Goal: Navigation & Orientation: Find specific page/section

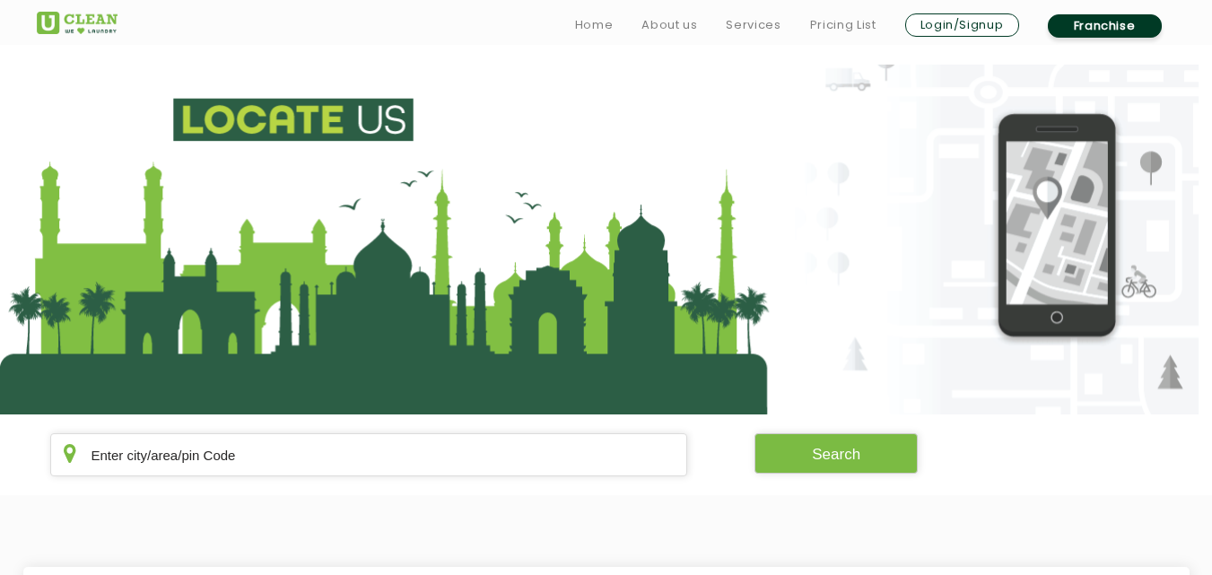
scroll to position [269, 0]
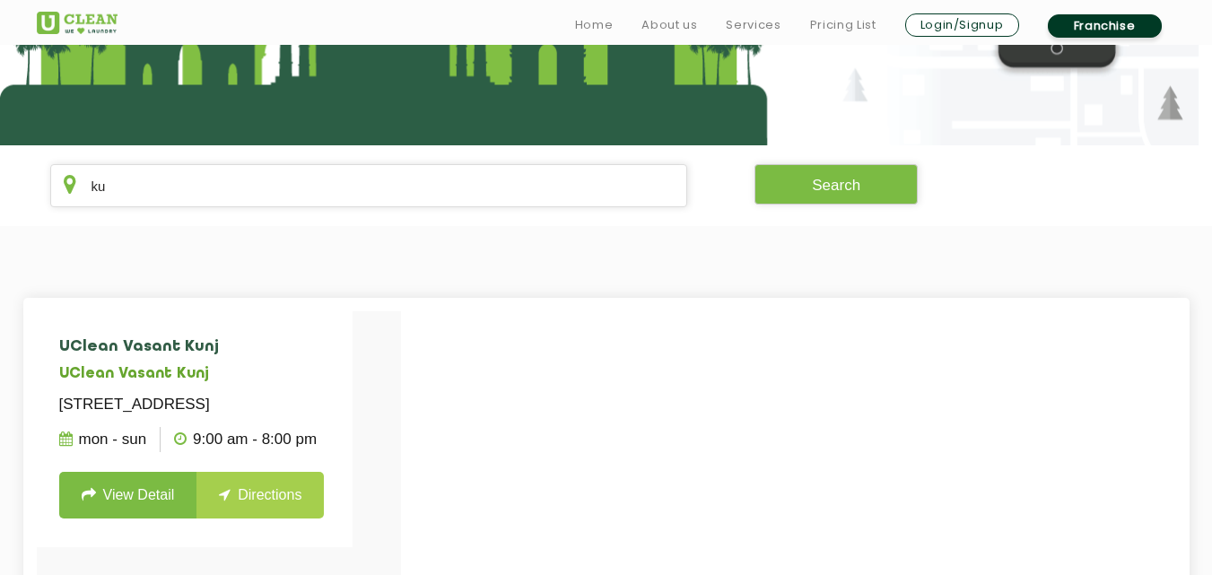
type input "k"
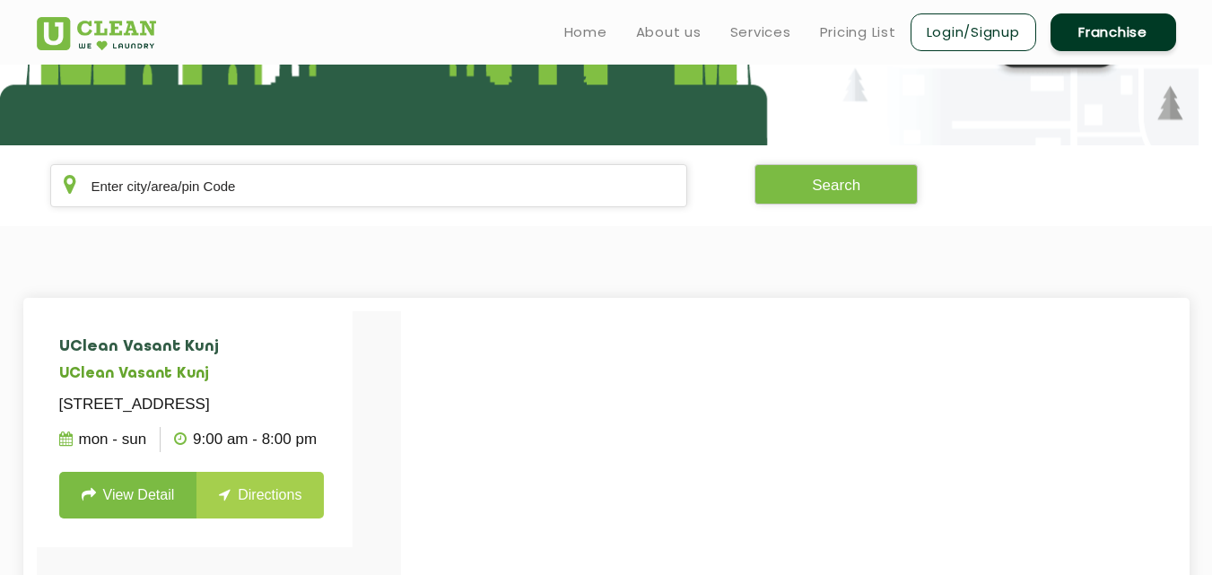
click at [172, 280] on section "UClean Vasant Kunj UClean [STREET_ADDRESS] Mon - Sun 9:00 AM - 8:00 PM View Det…" at bounding box center [606, 585] width 1212 height 719
click at [401, 197] on input "text" at bounding box center [369, 185] width 638 height 43
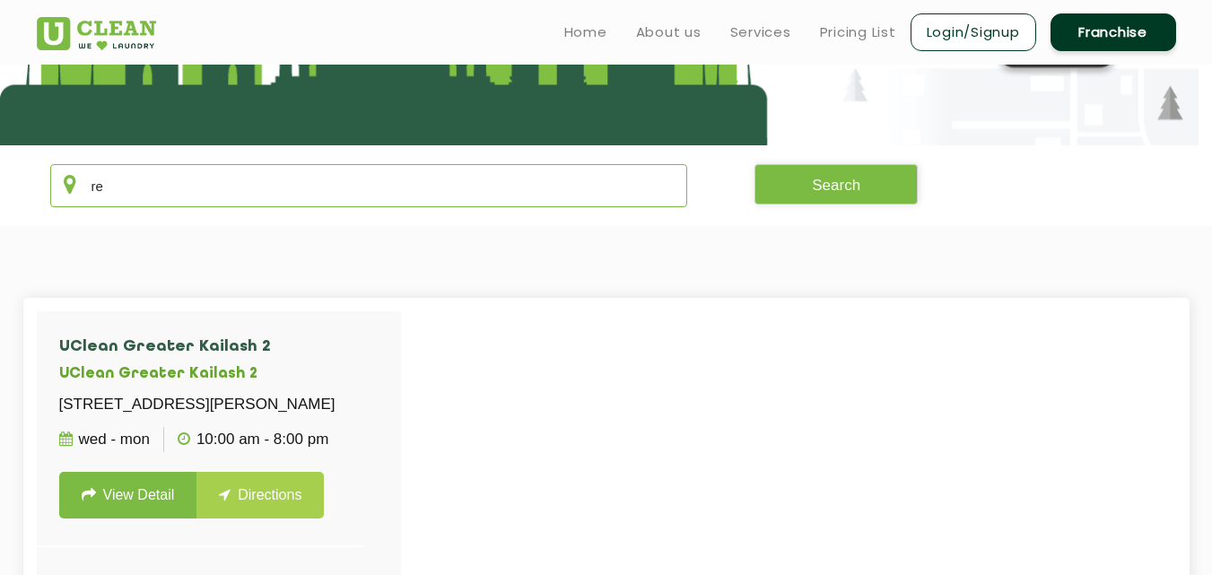
type input "r"
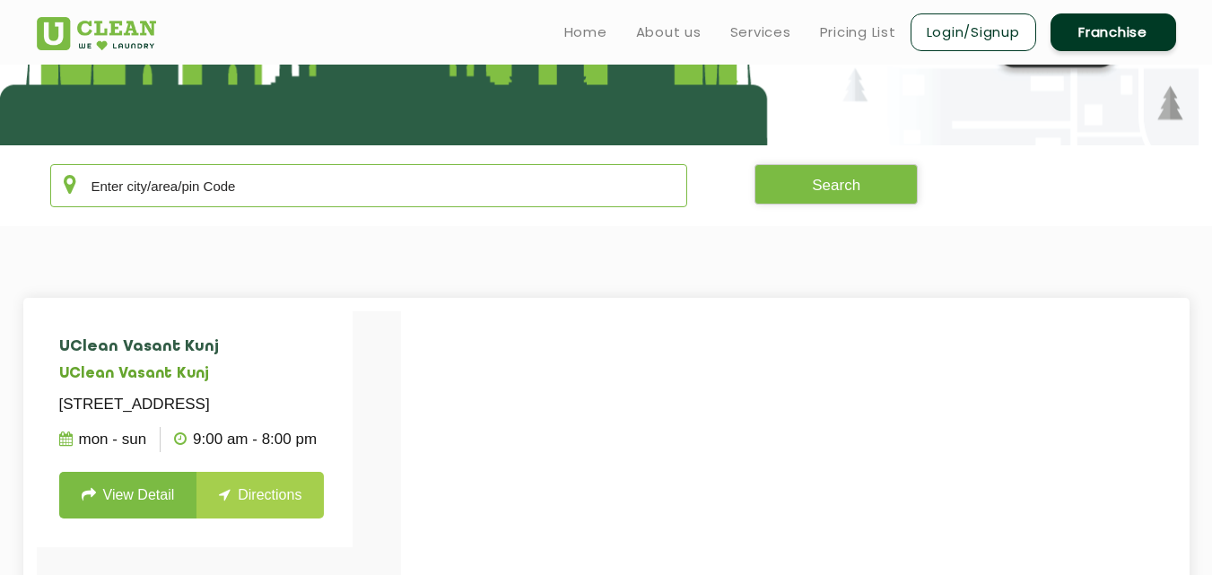
type input "A"
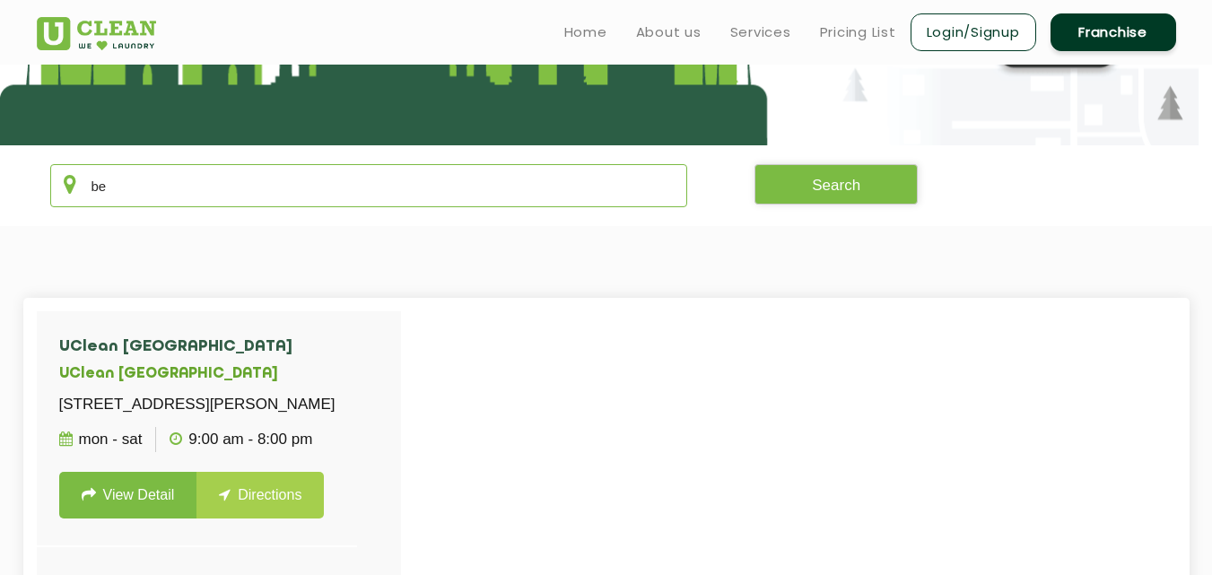
type input "b"
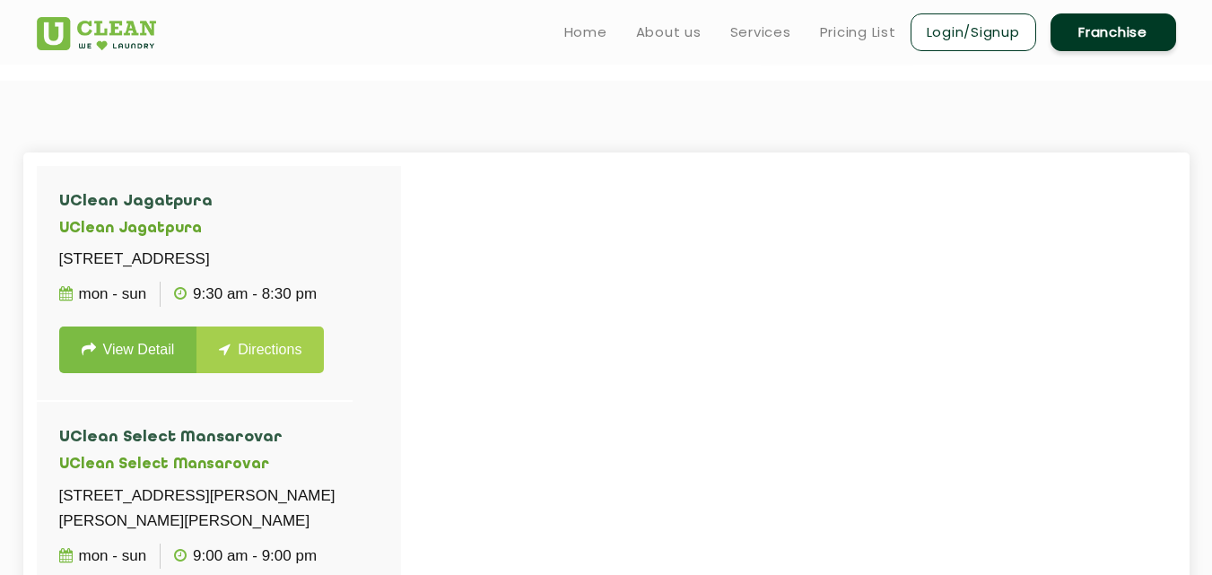
scroll to position [395, 0]
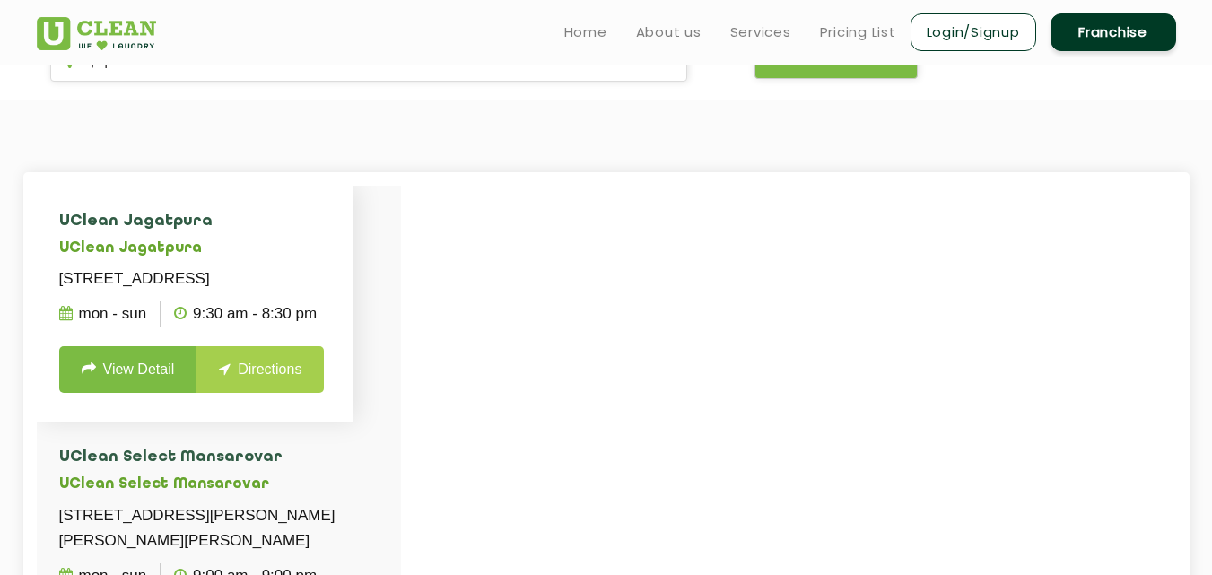
click at [275, 243] on h5 "UClean Jagatpura" at bounding box center [195, 248] width 272 height 17
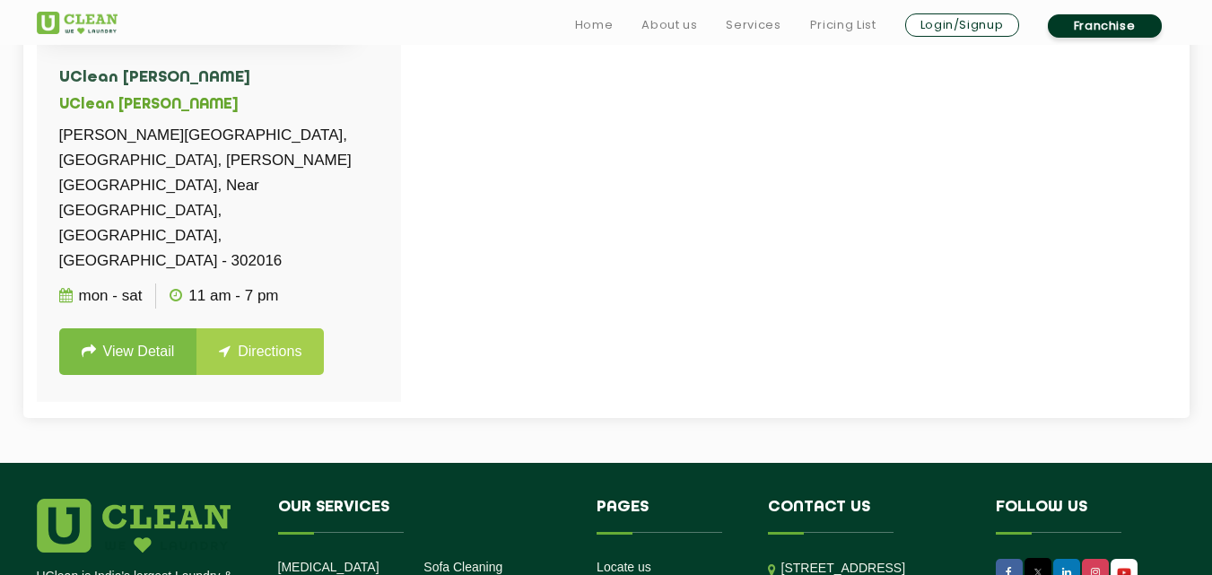
scroll to position [790, 0]
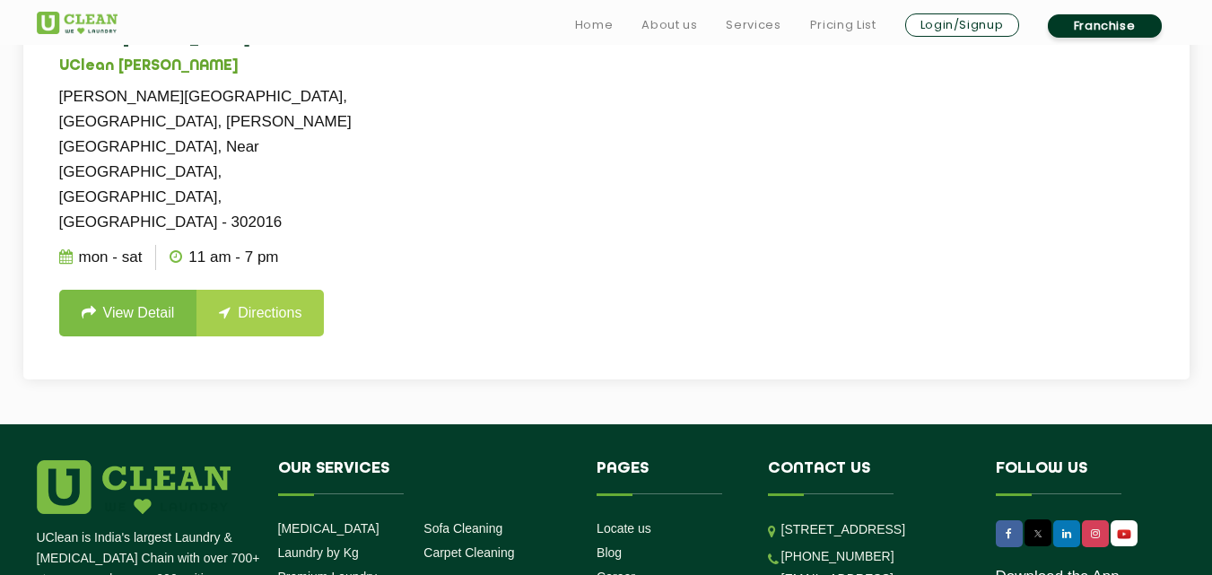
click at [336, 242] on ul "Mon - Sat 11 AM - 7 PM" at bounding box center [218, 257] width 319 height 45
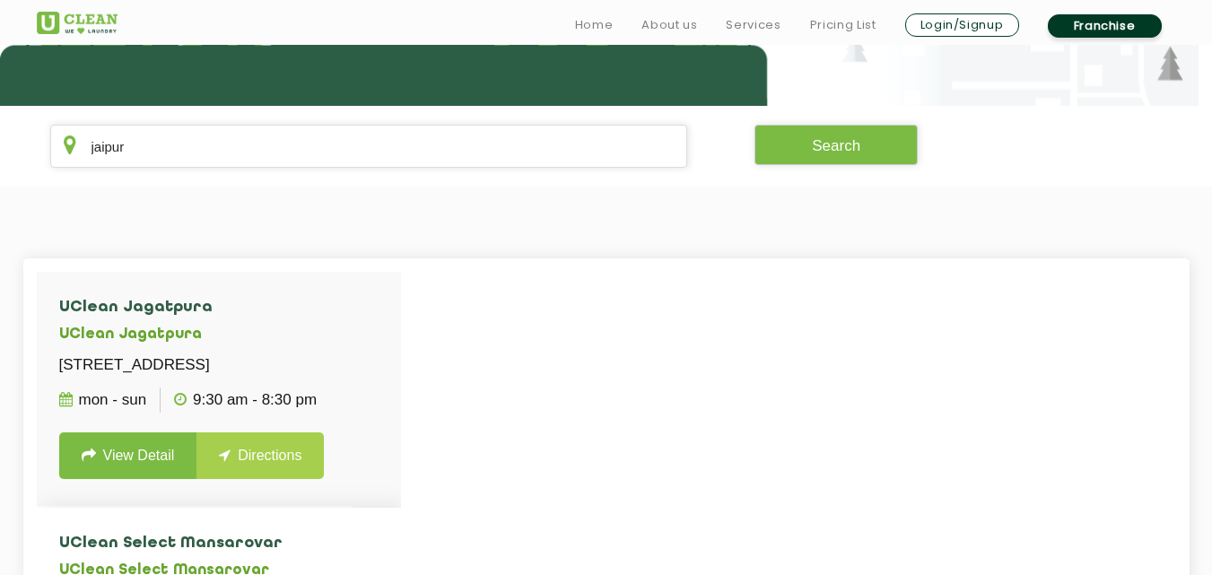
scroll to position [311, 0]
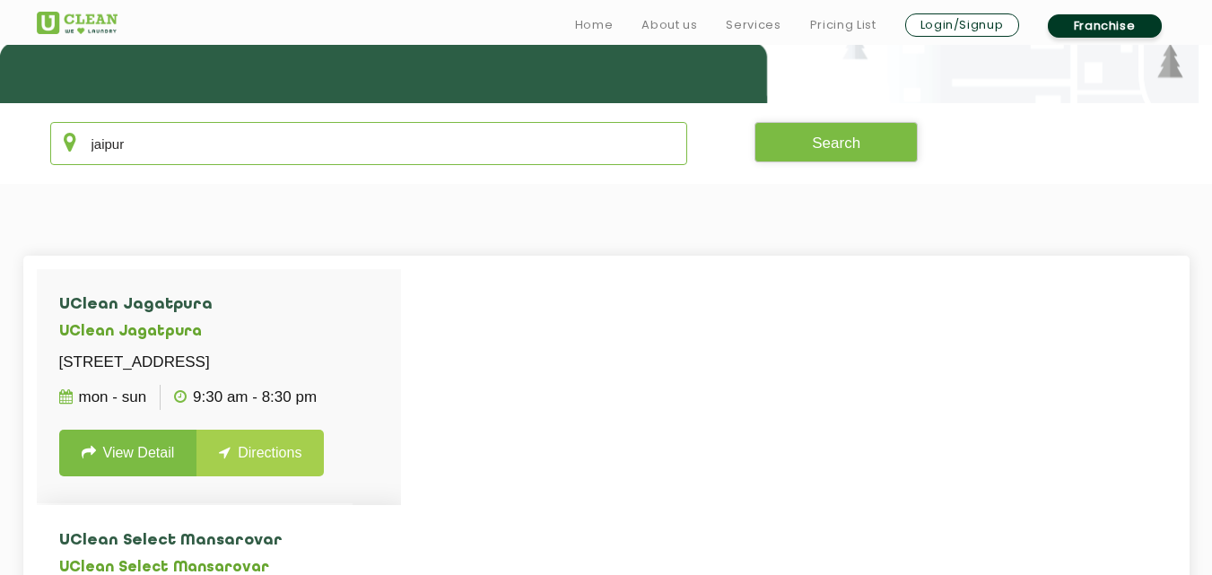
click at [310, 140] on input "jaipur" at bounding box center [369, 143] width 638 height 43
type input "j"
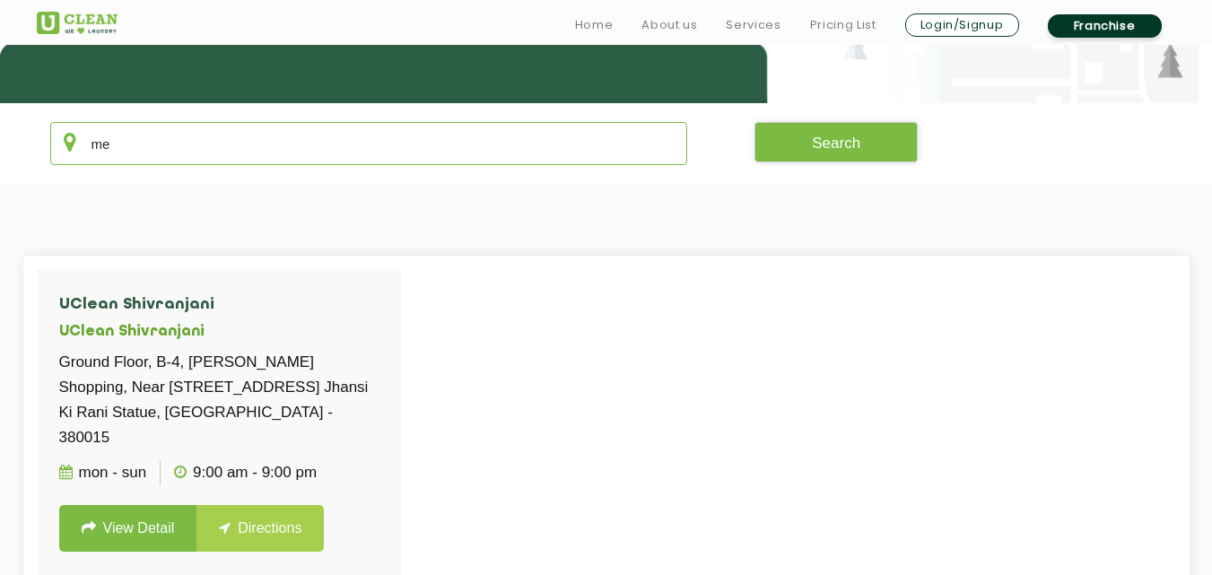
type input "m"
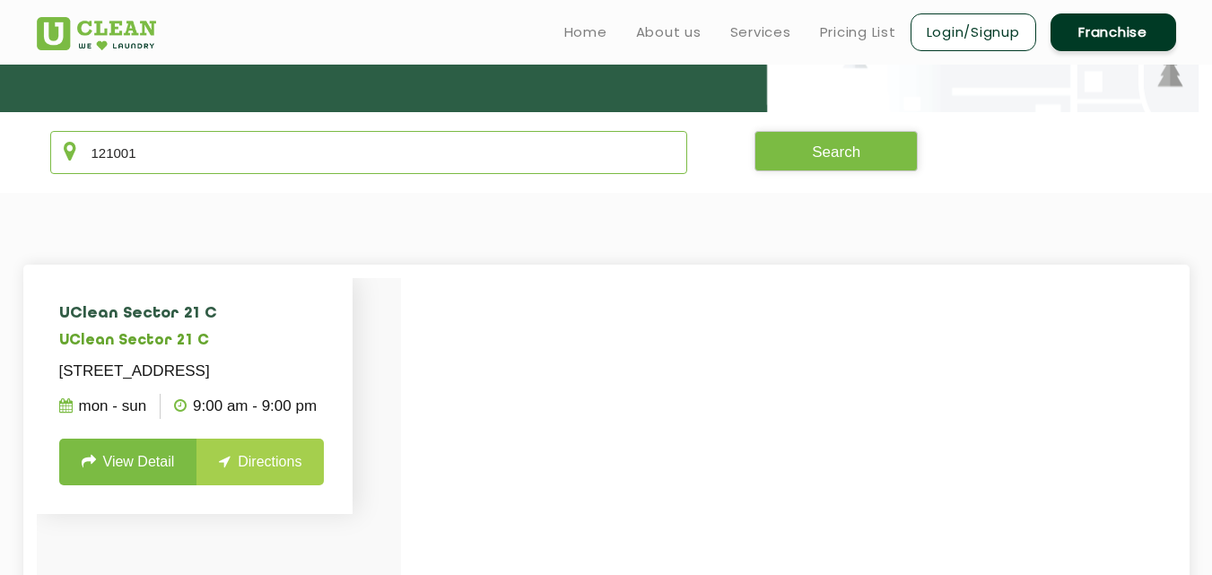
scroll to position [287, 0]
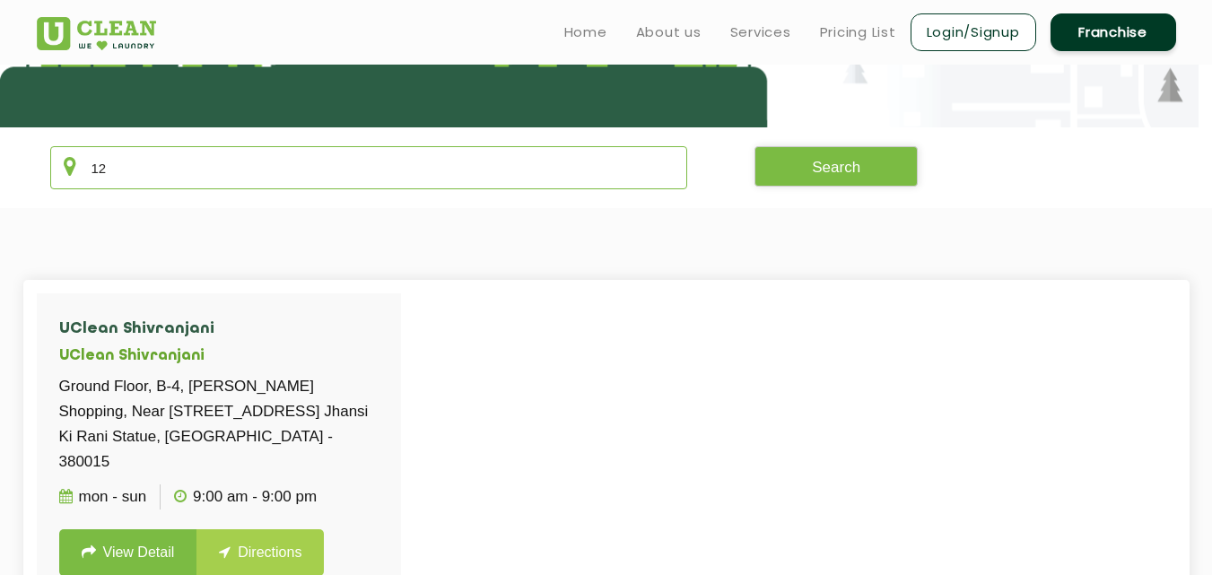
type input "1"
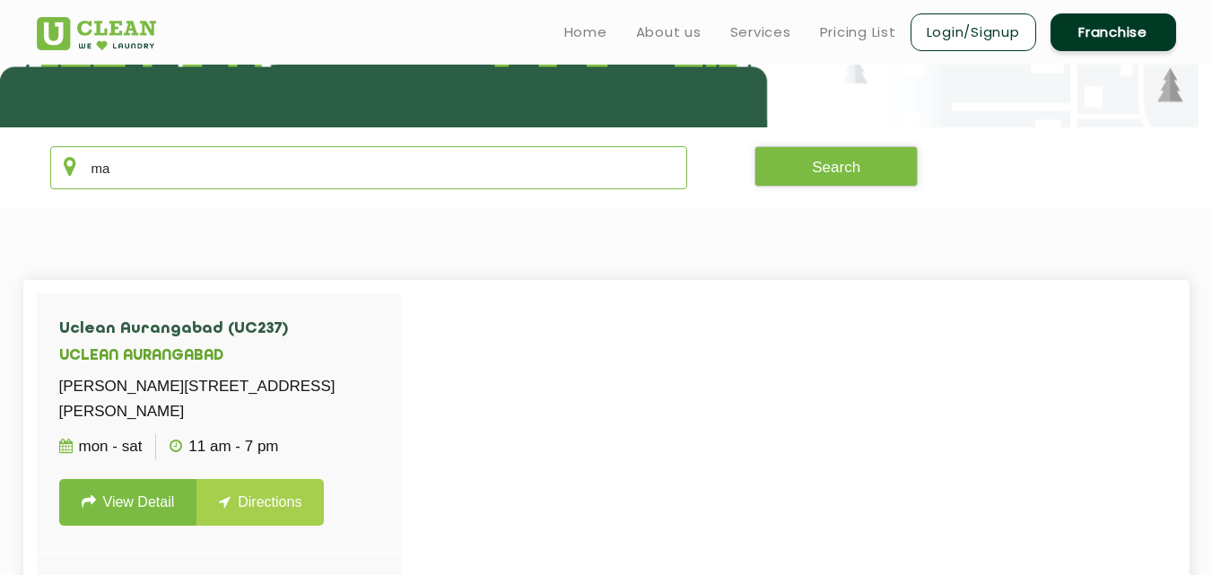
type input "m"
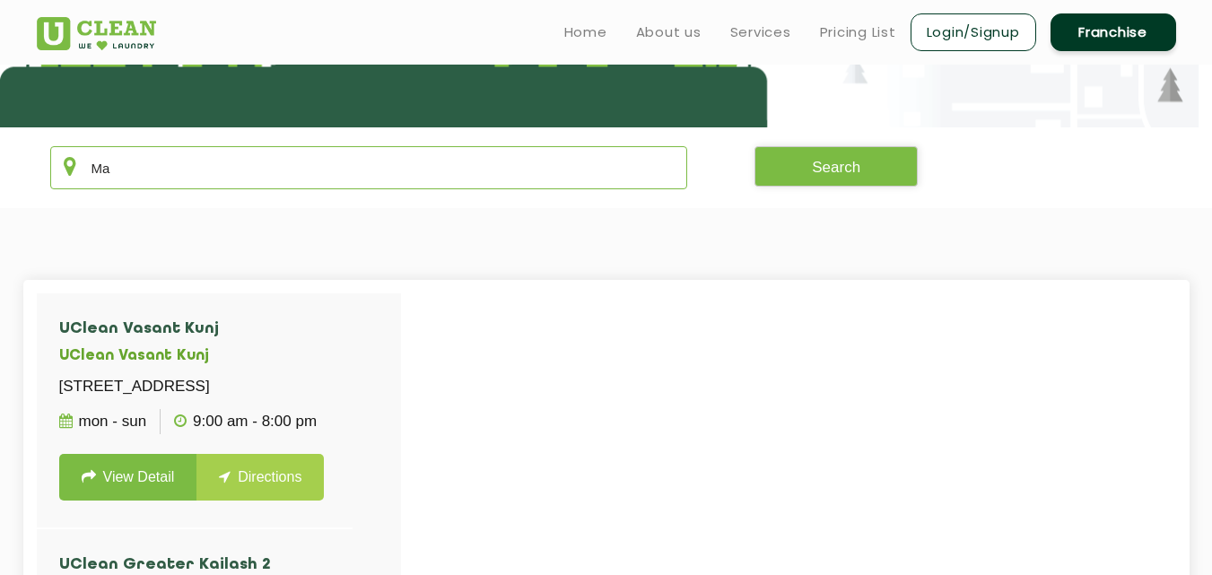
type input "M"
type input "m"
type input "M"
type input "D"
type input "a"
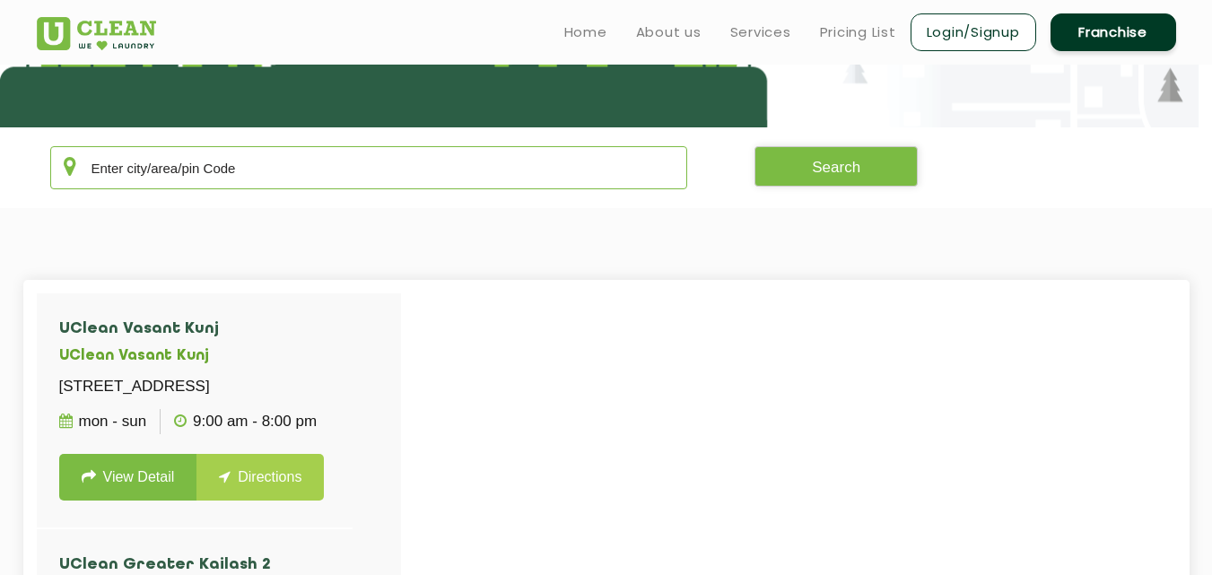
type input "A"
type input "l"
type input "A"
type input "a"
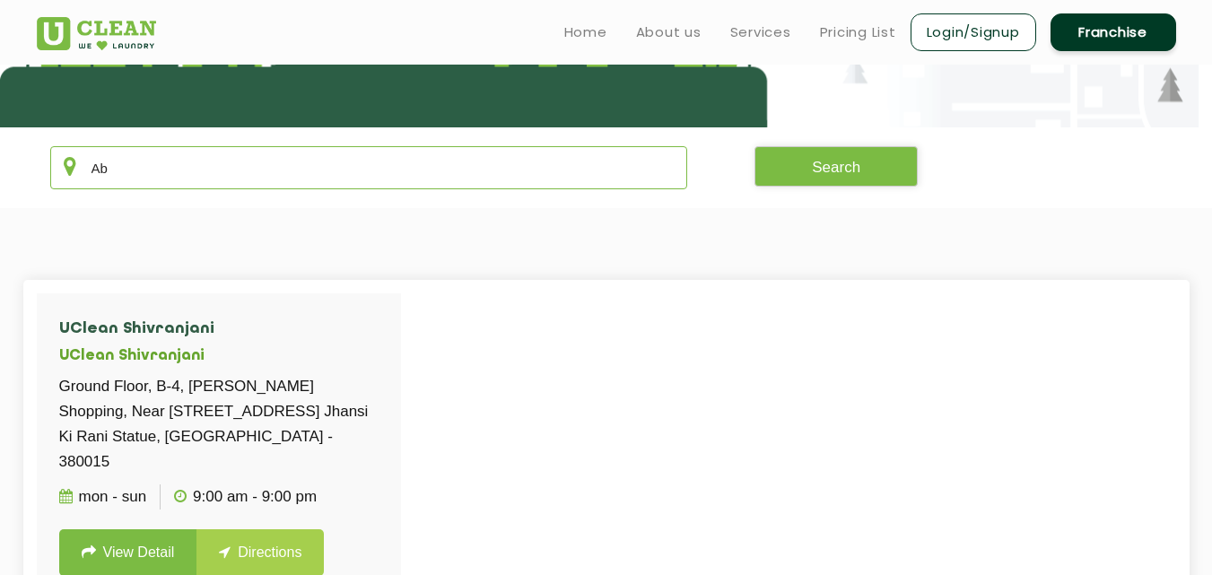
type input "A"
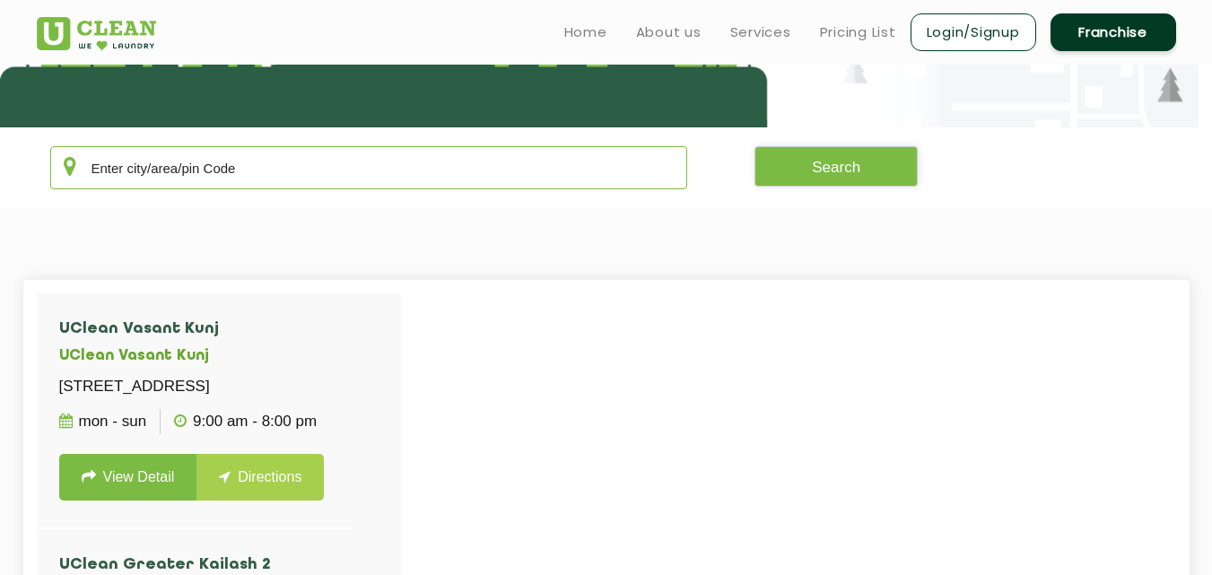
type input "A"
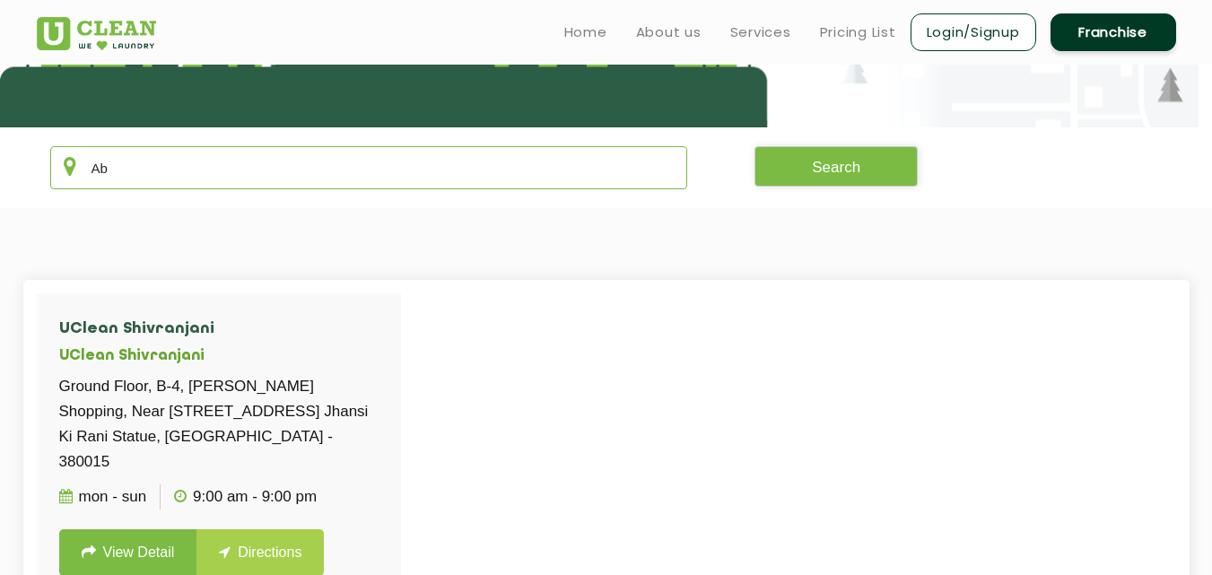
type input "A"
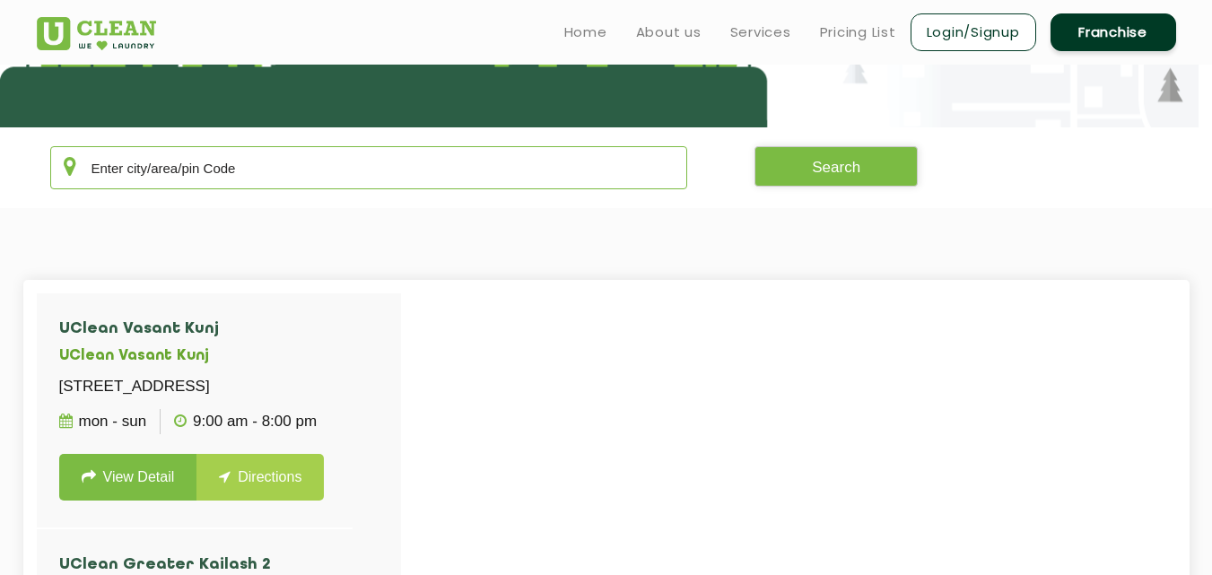
type input "a"
type input "A"
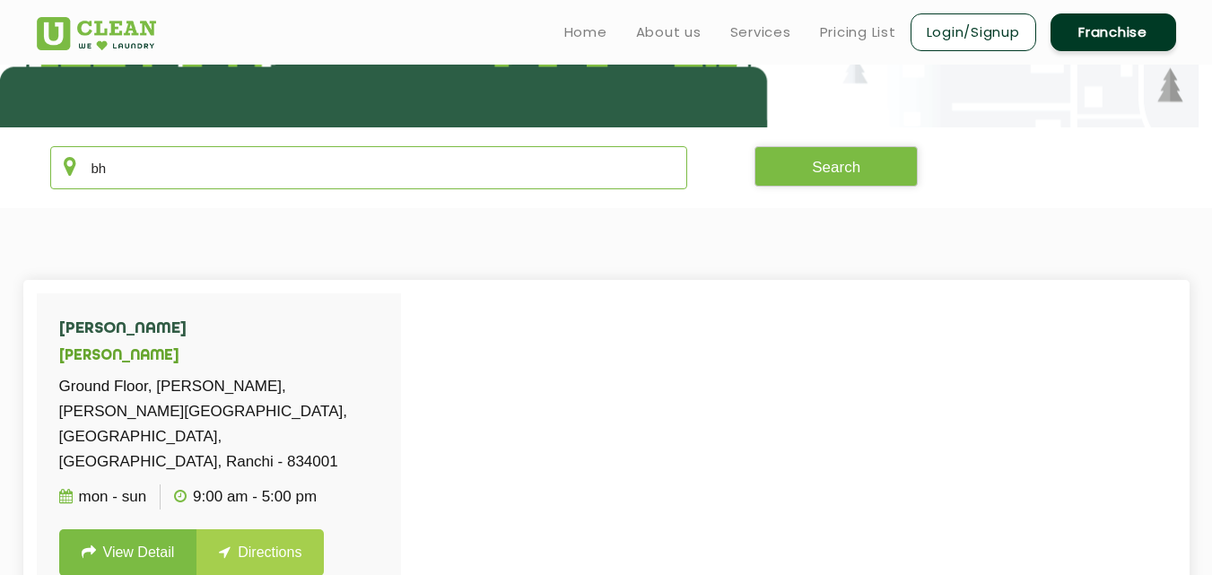
type input "b"
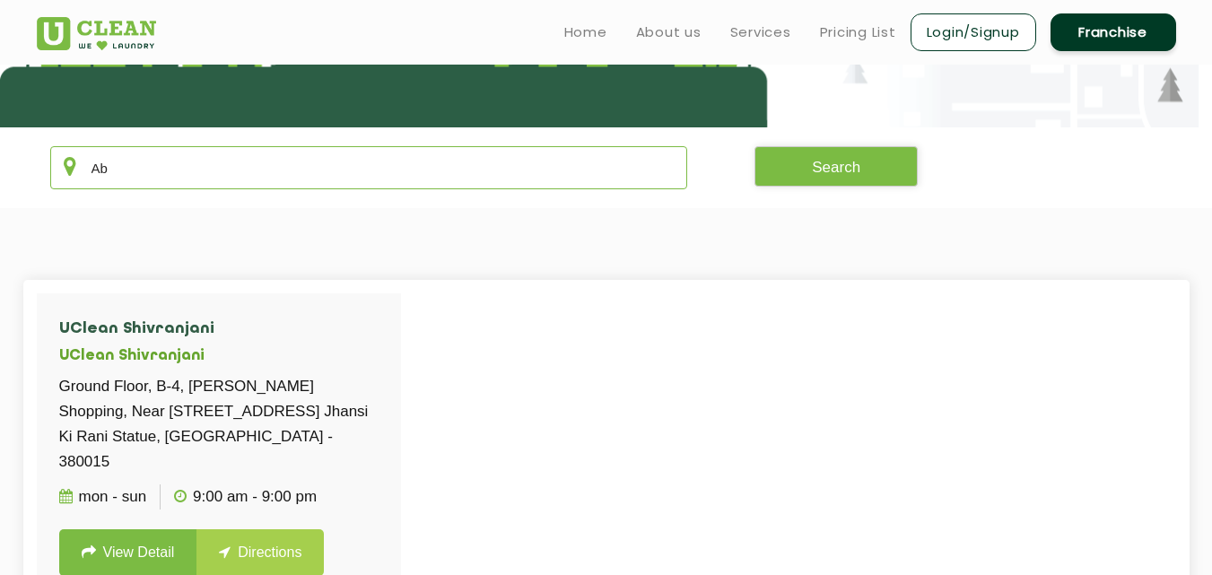
type input "A"
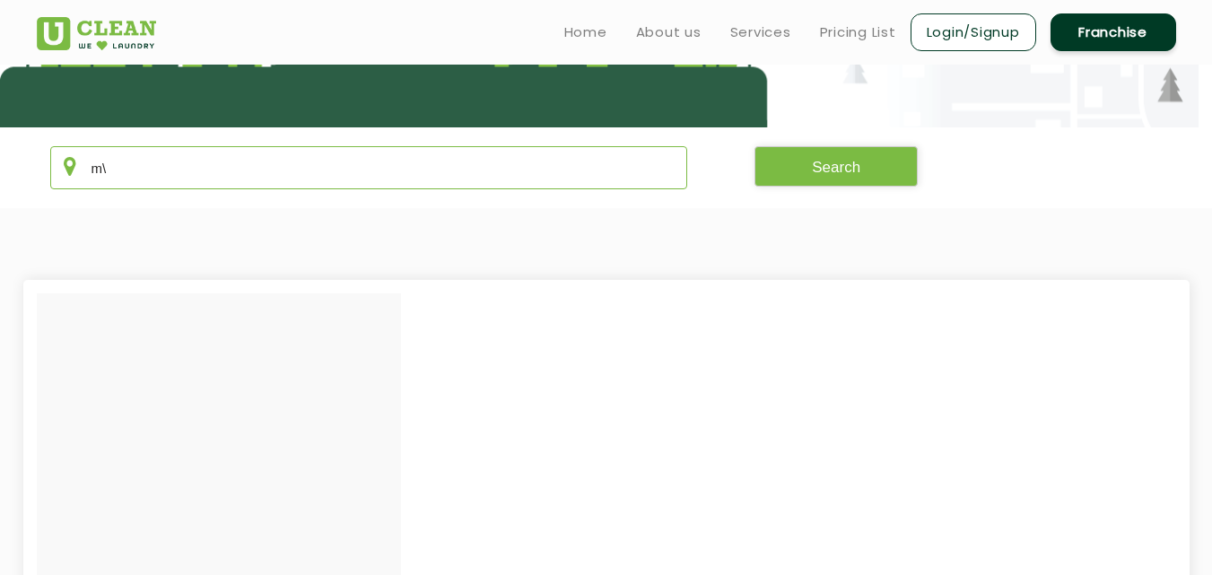
type input "m"
